Goal: Task Accomplishment & Management: Use online tool/utility

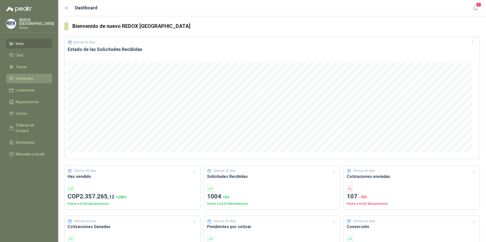
click at [24, 78] on span "Solicitudes" at bounding box center [24, 79] width 17 height 6
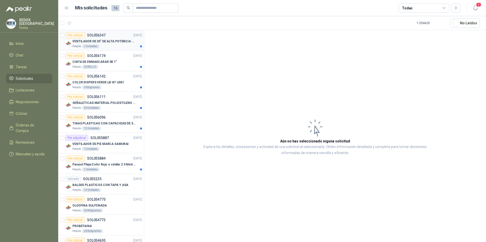
click at [117, 45] on div "Patojito 1 Unidades" at bounding box center [107, 46] width 70 height 4
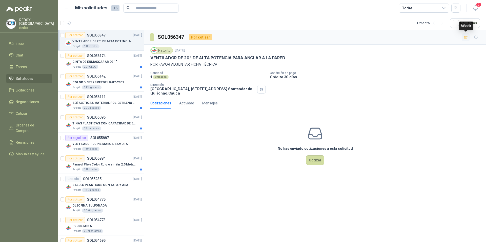
click at [466, 37] on icon "button" at bounding box center [466, 37] width 4 height 3
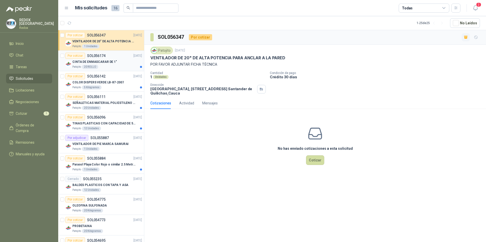
click at [105, 55] on p "SOL056174" at bounding box center [96, 56] width 18 height 4
click at [465, 38] on icon "button" at bounding box center [466, 37] width 4 height 3
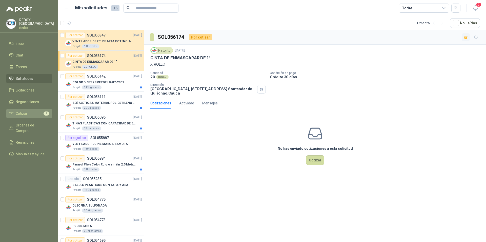
click at [19, 112] on span "Cotizar" at bounding box center [22, 114] width 12 height 6
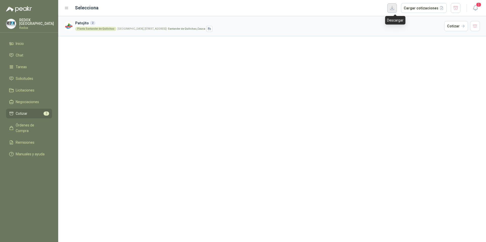
click at [394, 8] on button "button" at bounding box center [392, 8] width 10 height 10
click at [423, 10] on button "Cargar cotizaciones" at bounding box center [424, 8] width 46 height 10
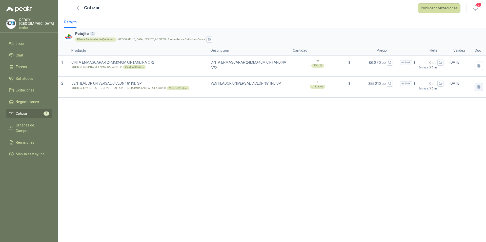
click at [479, 88] on icon "button" at bounding box center [478, 86] width 3 height 3
click at [449, 116] on div "Cargar archivo" at bounding box center [449, 120] width 23 height 10
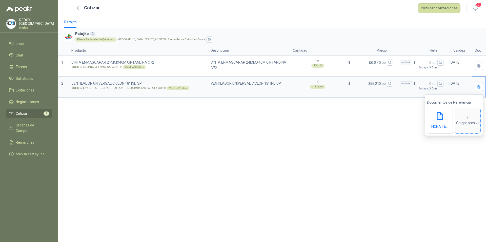
click at [468, 121] on div "Cargar archivo" at bounding box center [467, 120] width 23 height 10
click at [467, 111] on span "Cargar archivo" at bounding box center [467, 120] width 25 height 25
click at [372, 173] on div "Patojito Patojito 2 Planta Santander de Quilichao [GEOGRAPHIC_DATA], Manzana C …" at bounding box center [272, 128] width 428 height 225
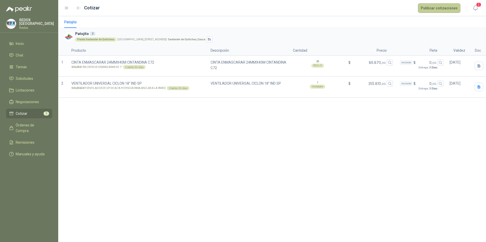
click at [451, 9] on button "Publicar cotizaciones" at bounding box center [439, 8] width 43 height 10
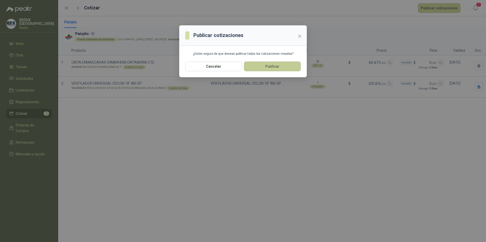
click at [276, 67] on button "Publicar" at bounding box center [272, 66] width 57 height 10
